Goal: Check status: Check status

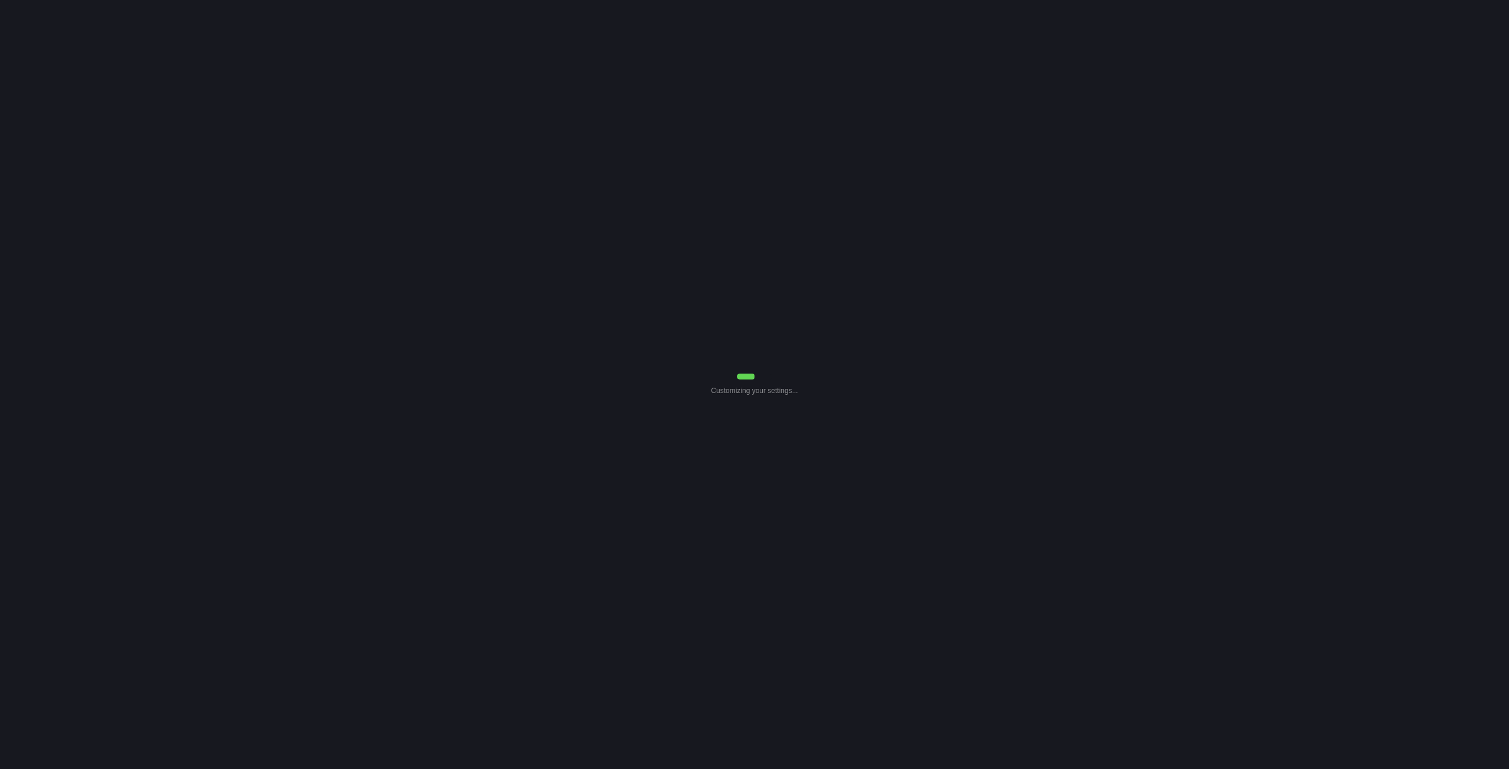
select select "7"
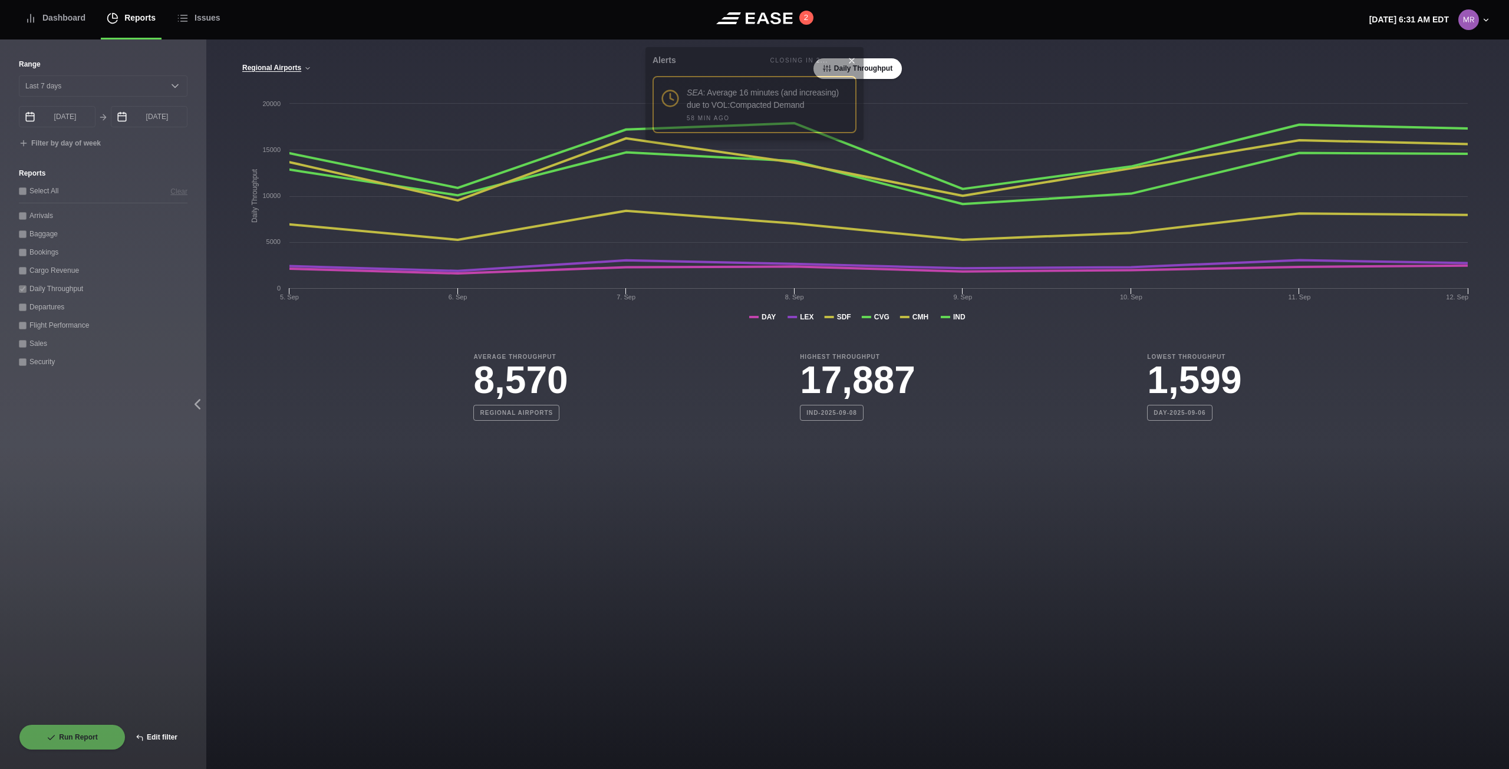
click at [157, 733] on button "Edit filter" at bounding box center [157, 737] width 62 height 26
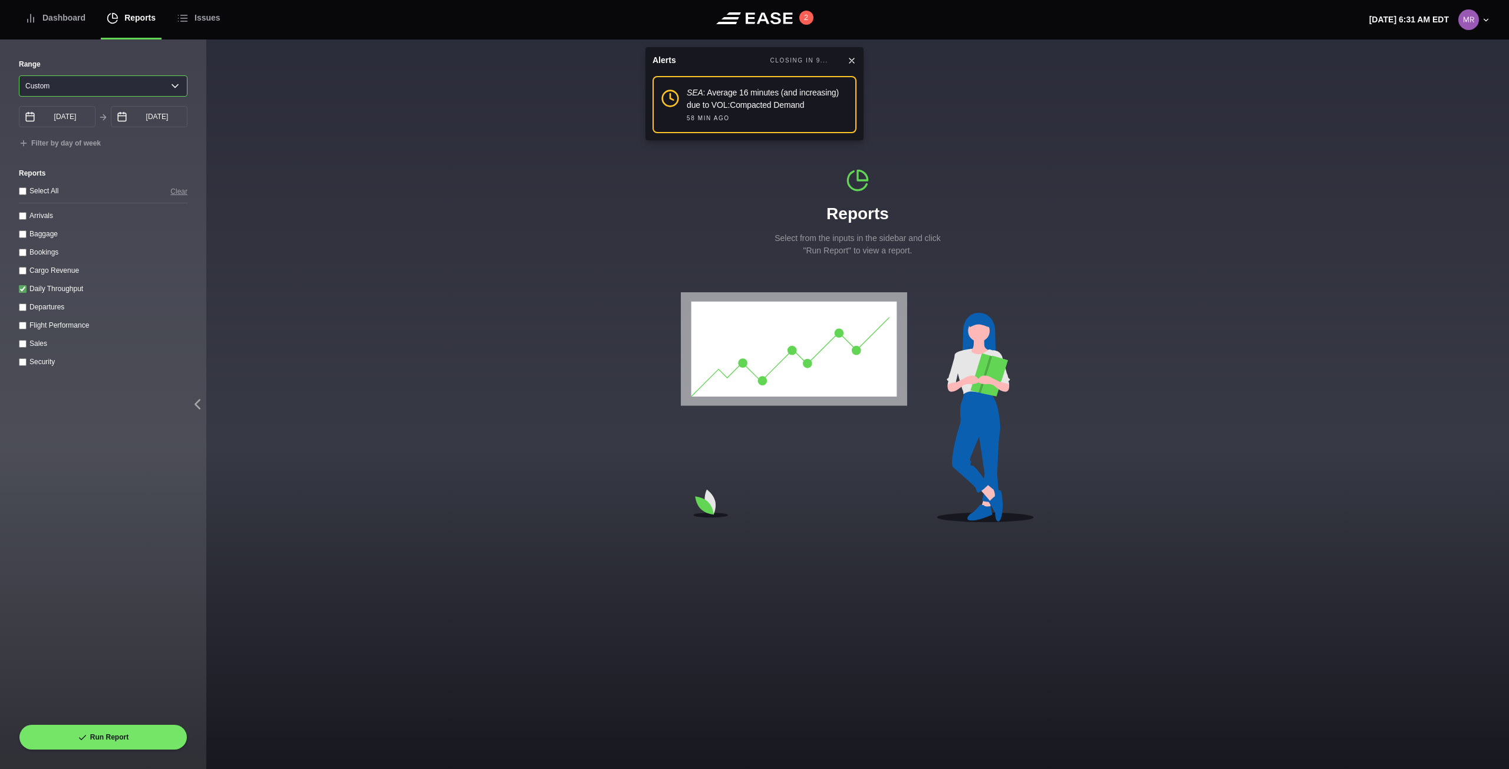
click at [164, 84] on select "[DATE] Last 7 days Last 14 days Last 30 days Last 6 weeks Custom" at bounding box center [103, 85] width 169 height 21
select select "7"
click at [19, 75] on select "[DATE] Last 7 days Last 14 days Last 30 days Last 6 weeks Custom" at bounding box center [103, 85] width 169 height 21
type input "[DATE]"
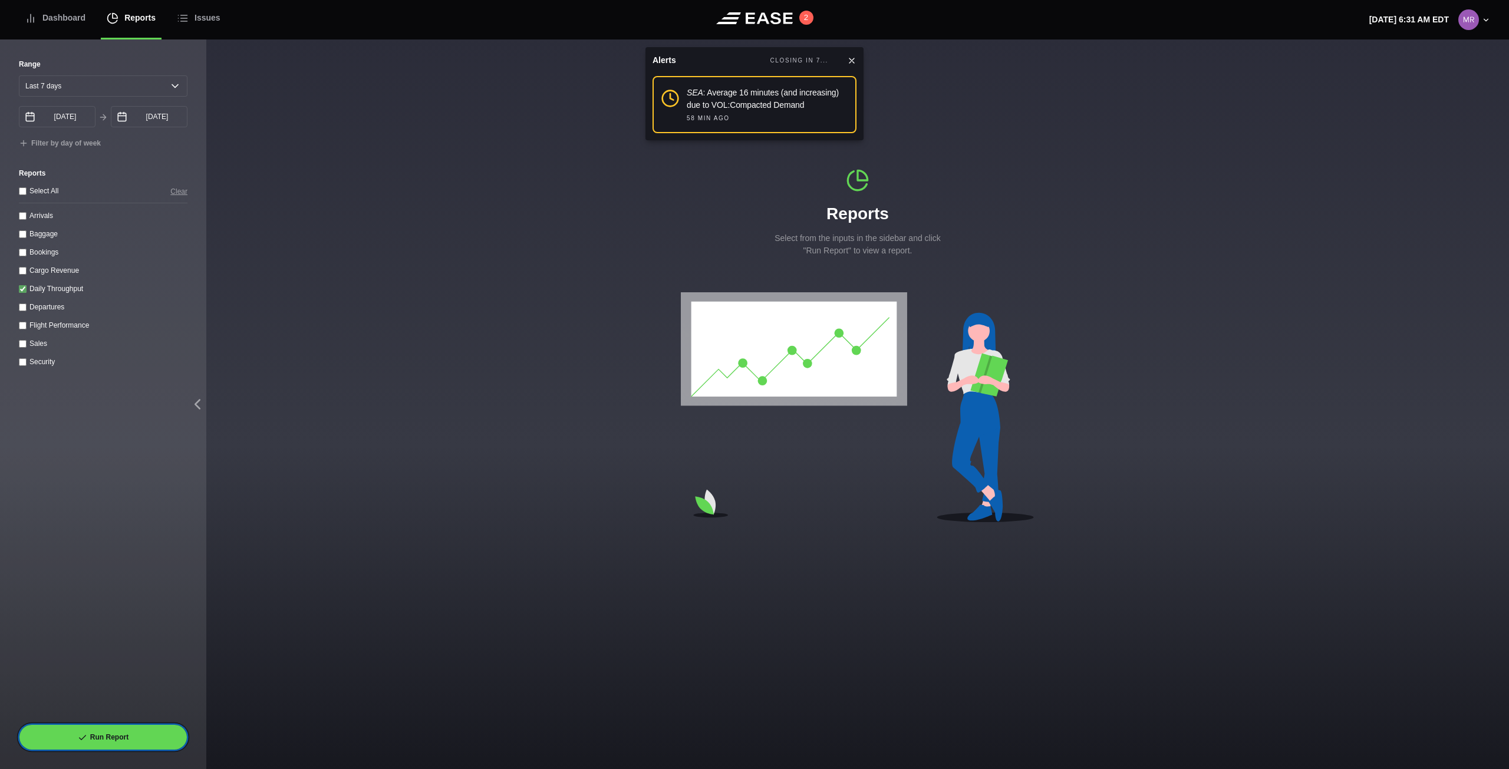
click at [149, 741] on button "Run Report" at bounding box center [103, 737] width 169 height 26
select select "7"
